Goal: Information Seeking & Learning: Learn about a topic

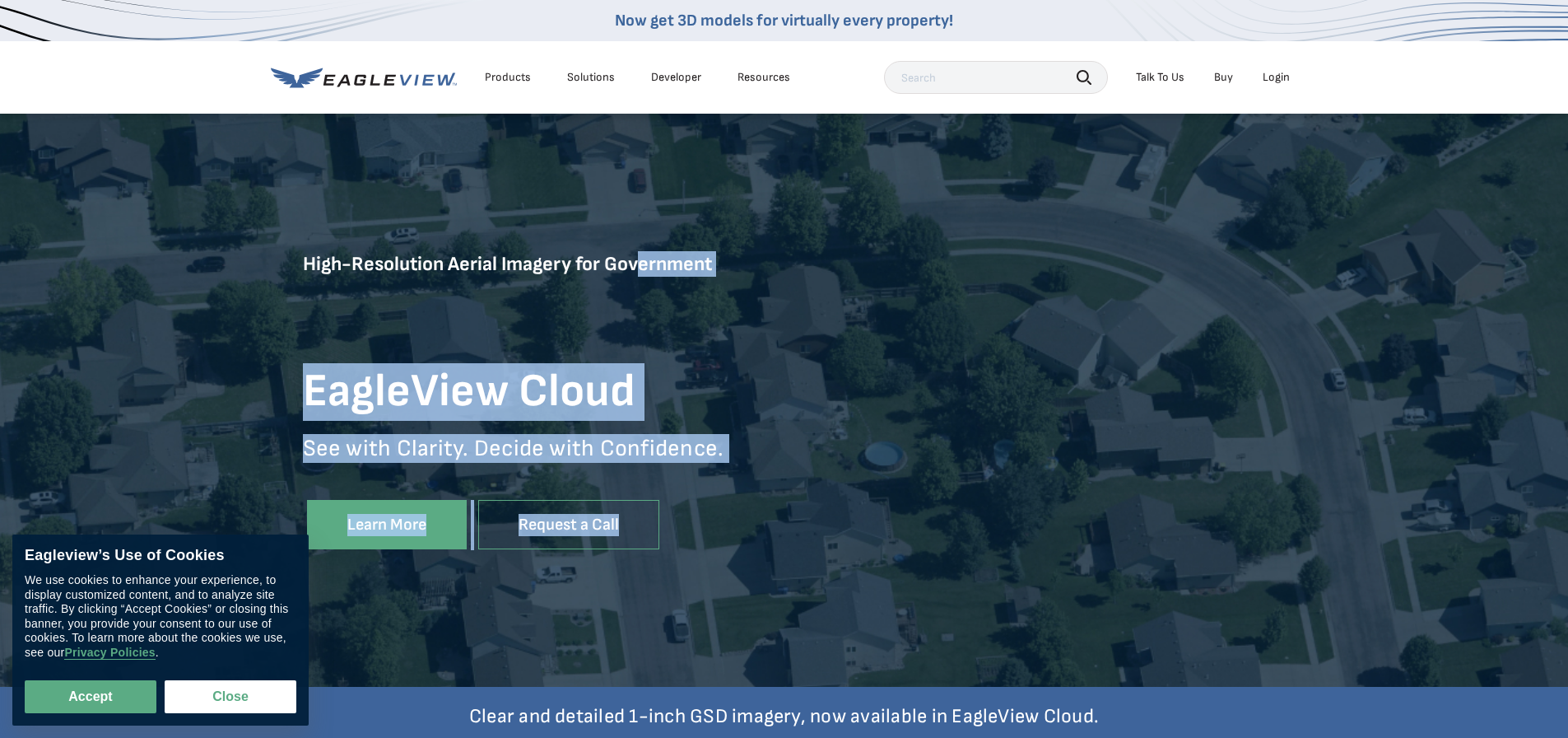
drag, startPoint x: 904, startPoint y: 165, endPoint x: 633, endPoint y: 200, distance: 273.3
click at [633, 200] on div "High-Resolution Aerial Imagery for Government EagleView Cloud See with Clarity.…" at bounding box center [784, 400] width 963 height 576
click at [118, 696] on button "Accept" at bounding box center [90, 697] width 132 height 33
checkbox input "true"
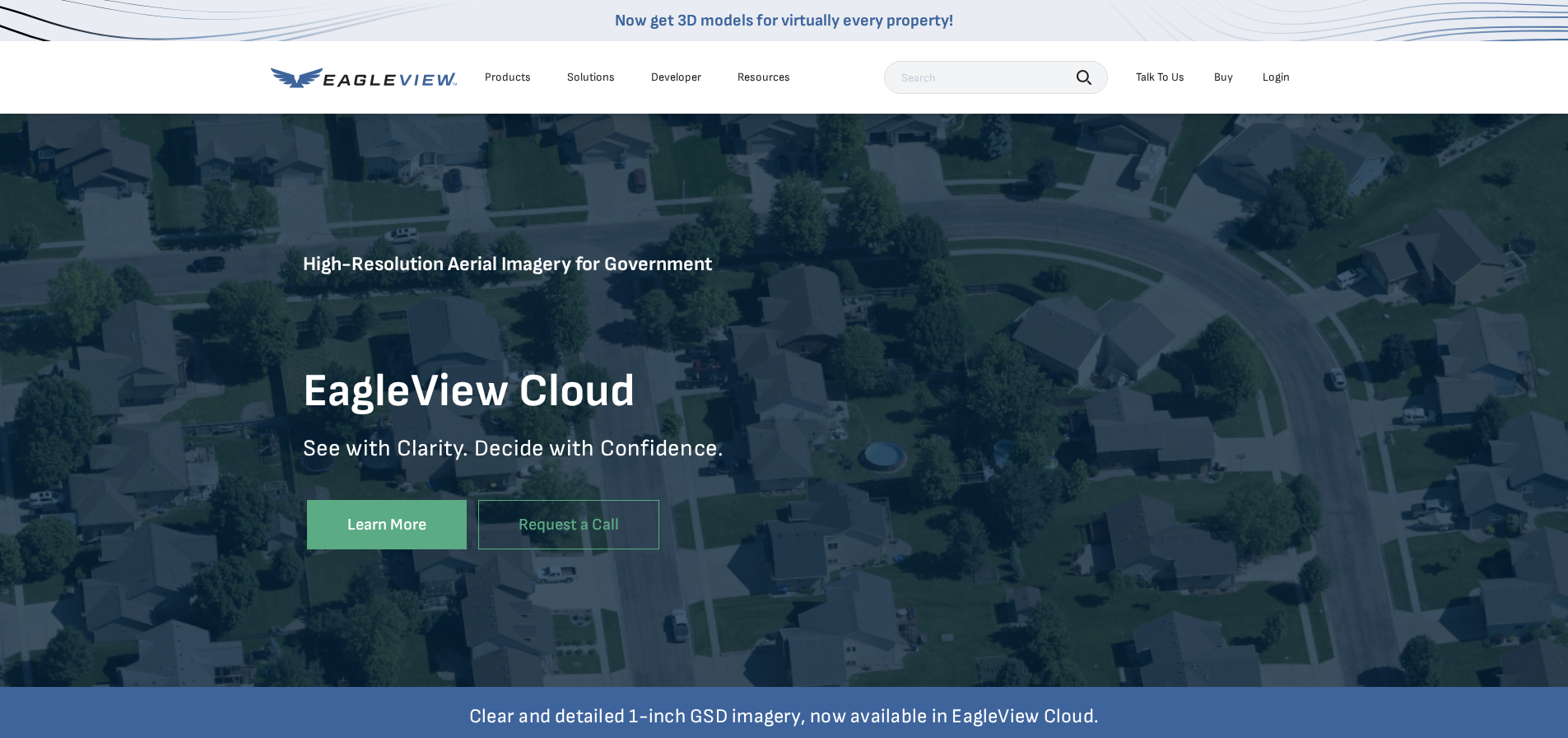
click at [943, 83] on input "text" at bounding box center [995, 77] width 223 height 33
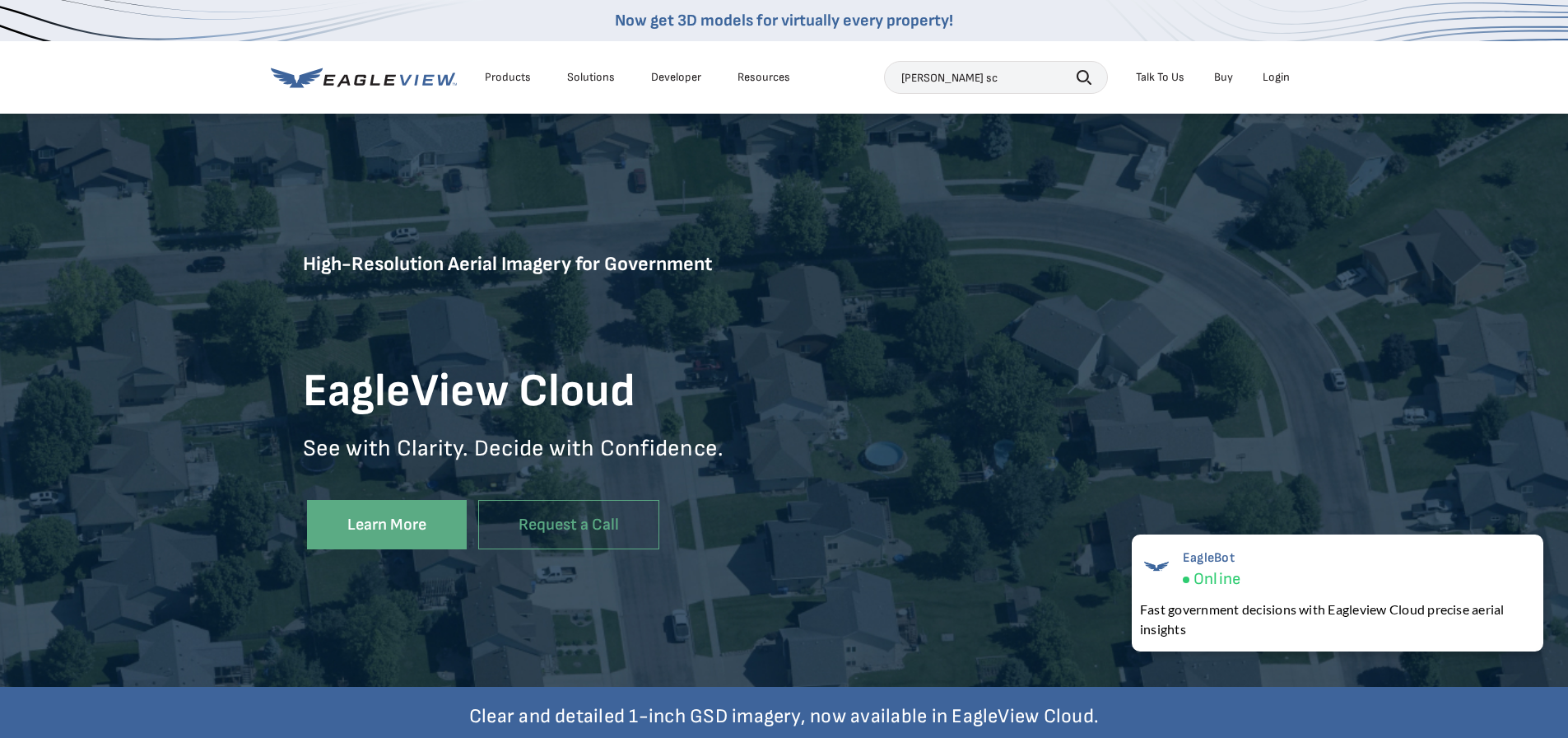
type input "jackson sc"
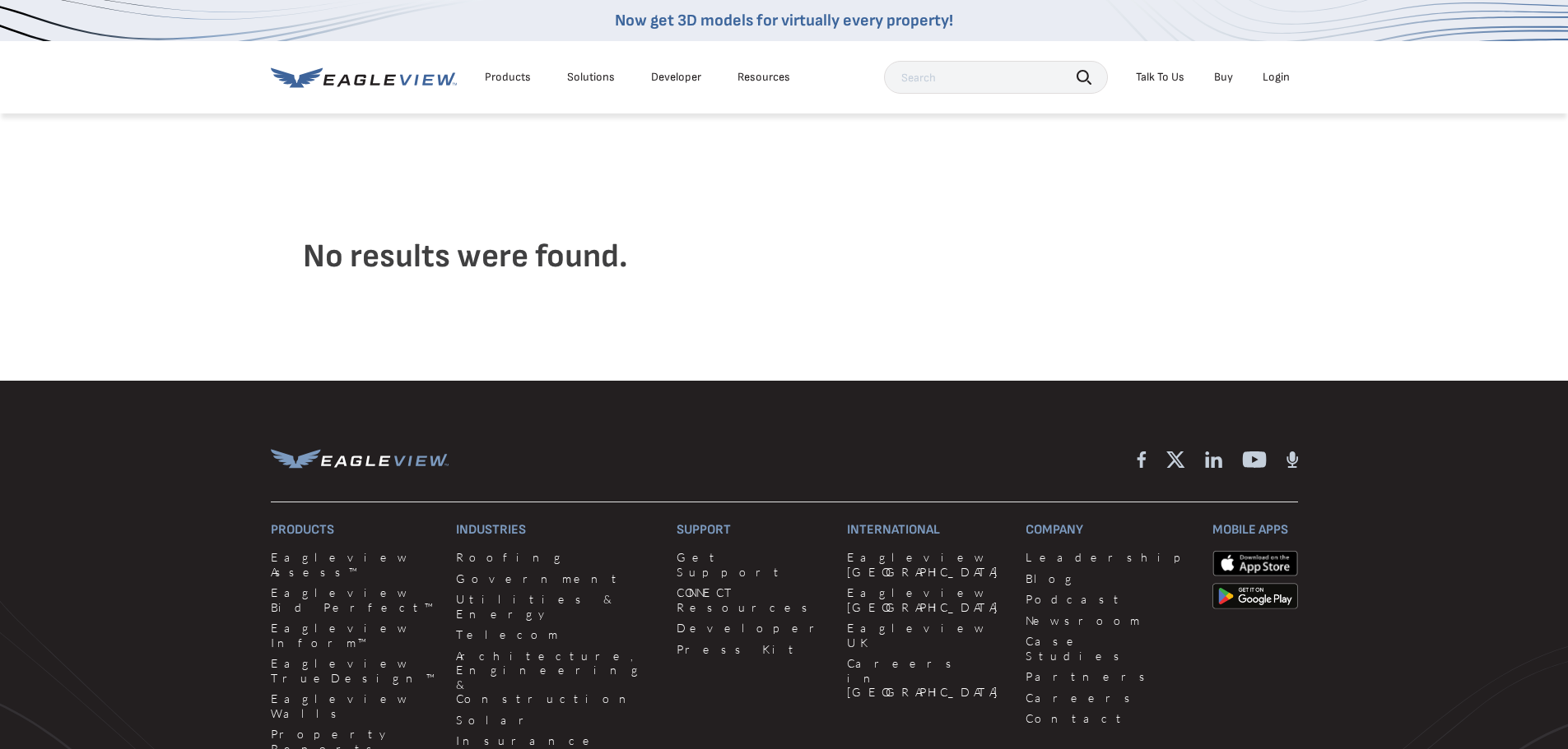
click at [941, 77] on input "text" at bounding box center [995, 77] width 223 height 33
type input "columbia sc"
click at [515, 77] on div "Products" at bounding box center [507, 77] width 46 height 15
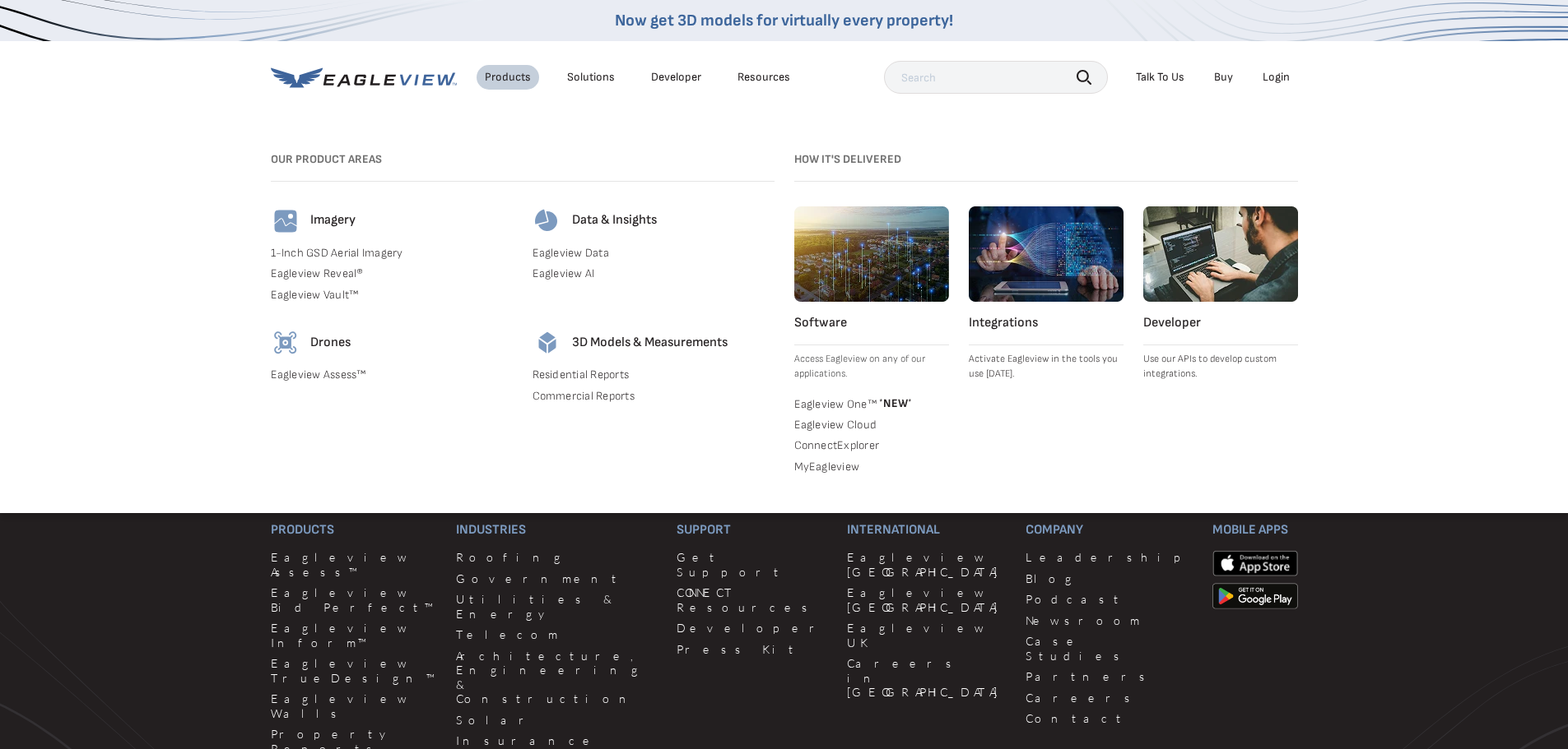
click at [283, 225] on img at bounding box center [286, 221] width 29 height 29
click at [347, 217] on h4 "Imagery" at bounding box center [333, 221] width 45 height 18
